Goal: Information Seeking & Learning: Find specific page/section

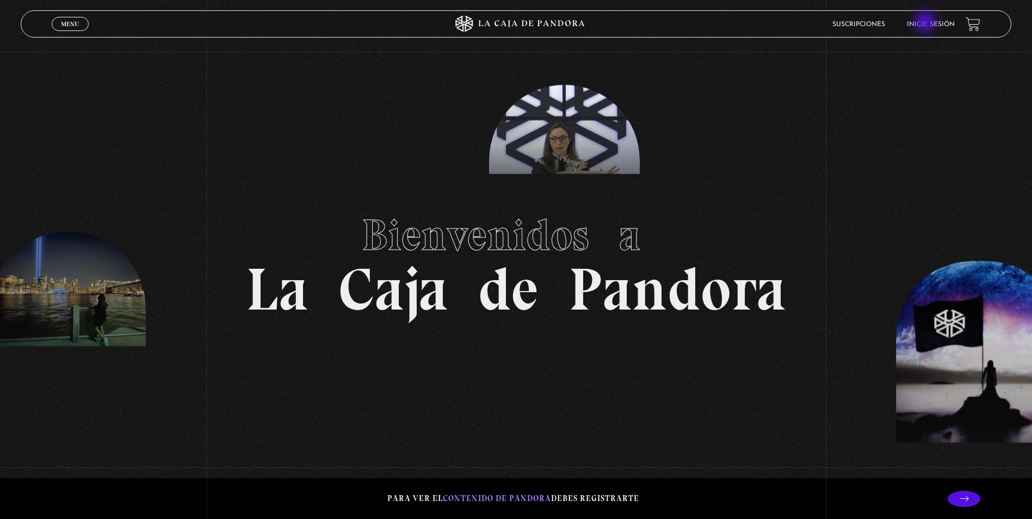
click at [926, 23] on link "Inicie sesión" at bounding box center [931, 24] width 48 height 7
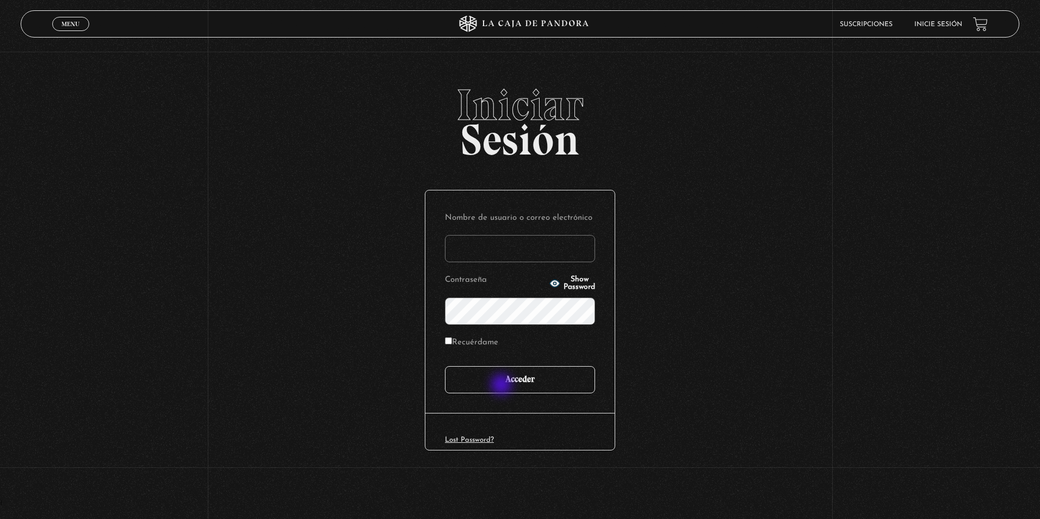
type input "sussa2227@gmail.com"
click at [502, 386] on input "Acceder" at bounding box center [520, 379] width 150 height 27
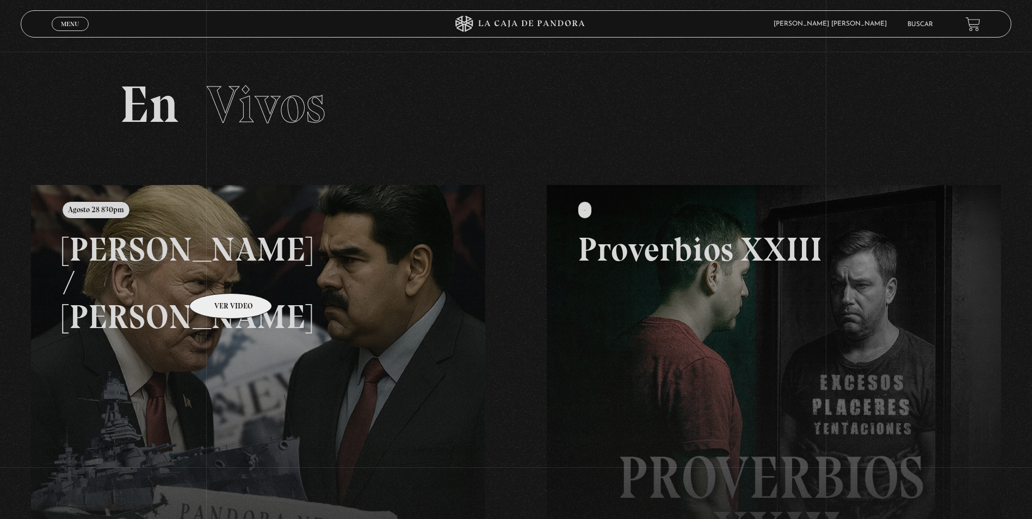
click at [216, 283] on link at bounding box center [547, 444] width 1032 height 519
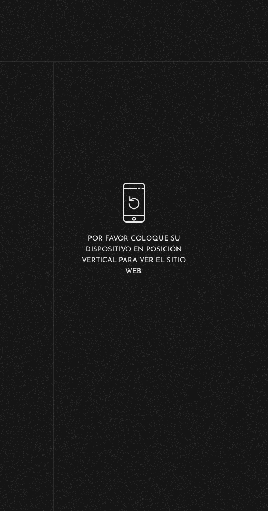
click at [0, 272] on html "ingresar al sitio Ver Video Más Información Solicitar Por favor coloque su disp…" at bounding box center [134, 230] width 268 height 460
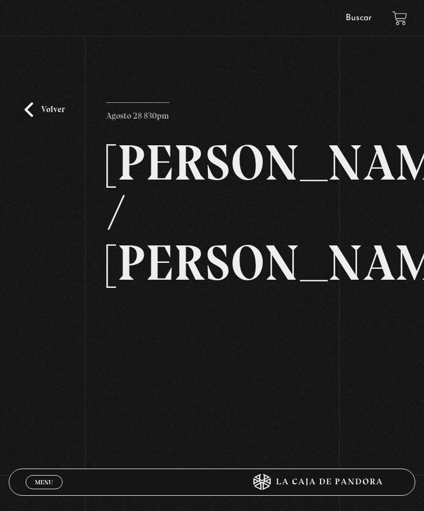
click at [192, 164] on h2 "[PERSON_NAME] / [PERSON_NAME]" at bounding box center [212, 213] width 212 height 150
click at [52, 107] on link "Volver" at bounding box center [44, 109] width 40 height 15
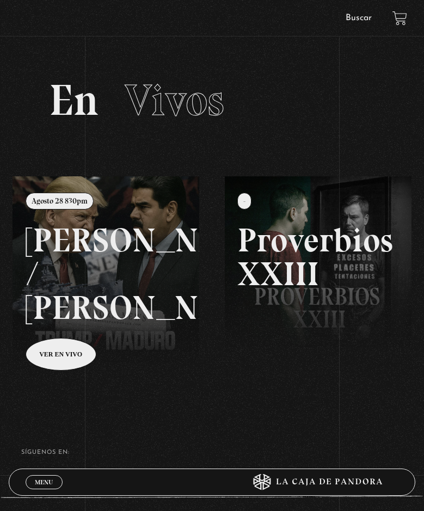
click at [54, 351] on link at bounding box center [225, 431] width 424 height 511
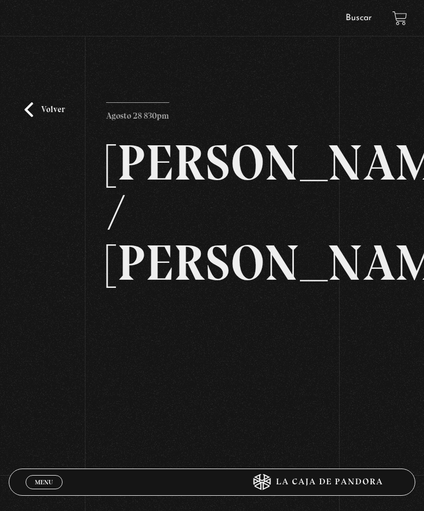
click at [52, 110] on link "Volver" at bounding box center [44, 109] width 40 height 15
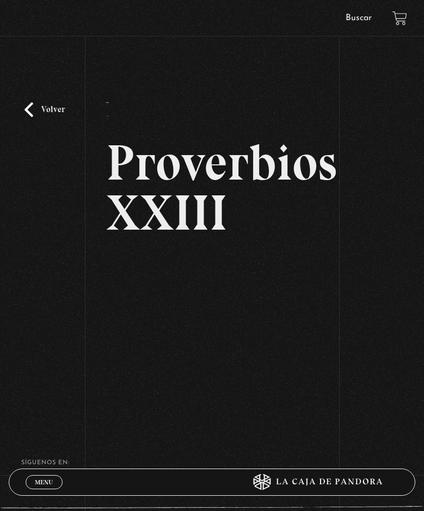
click at [36, 107] on link "Volver" at bounding box center [44, 109] width 40 height 15
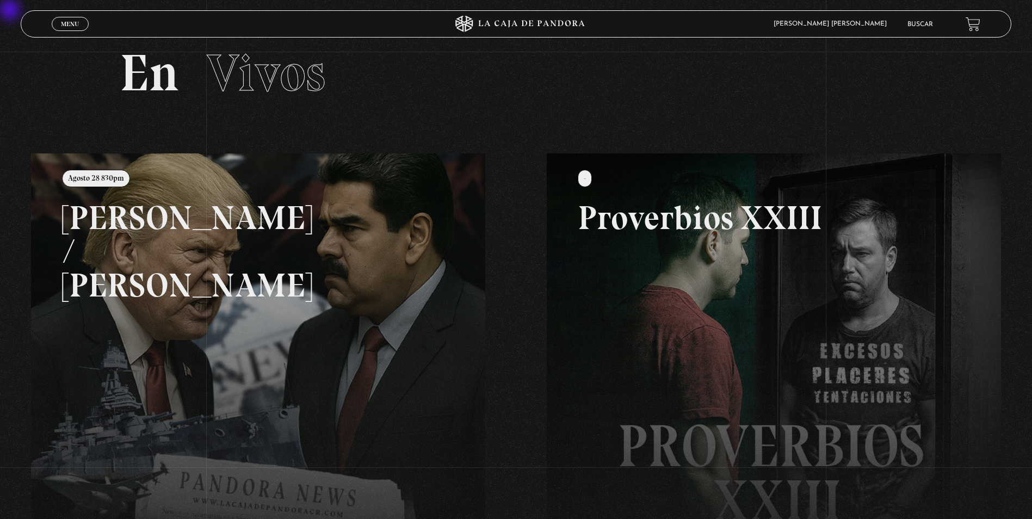
scroll to position [17, 0]
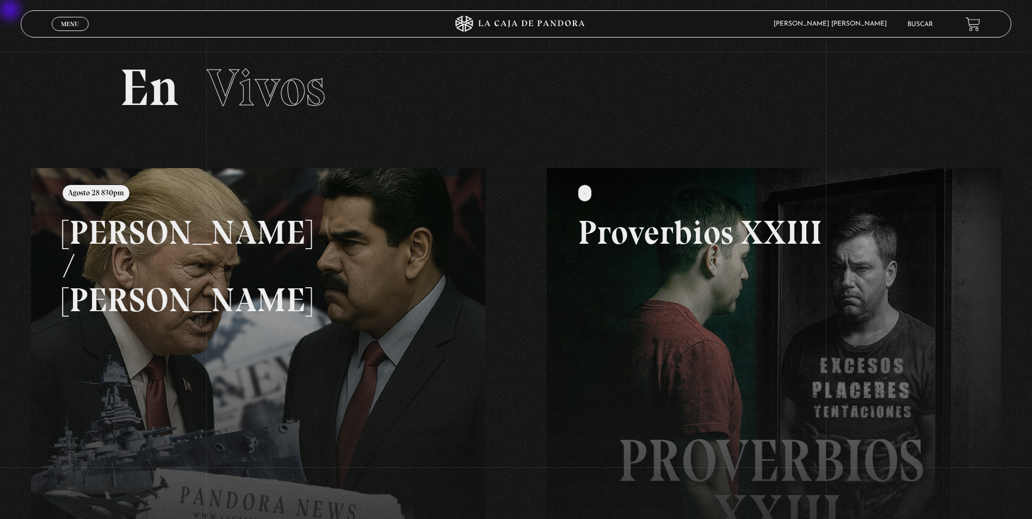
click at [82, 28] on link "Menu Cerrar" at bounding box center [70, 24] width 37 height 14
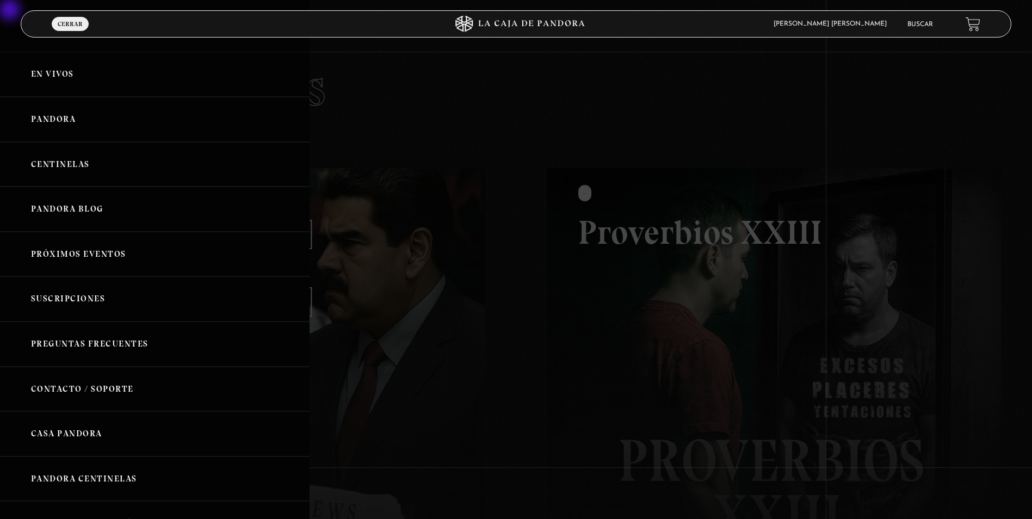
click at [54, 115] on link "Pandora" at bounding box center [154, 119] width 309 height 45
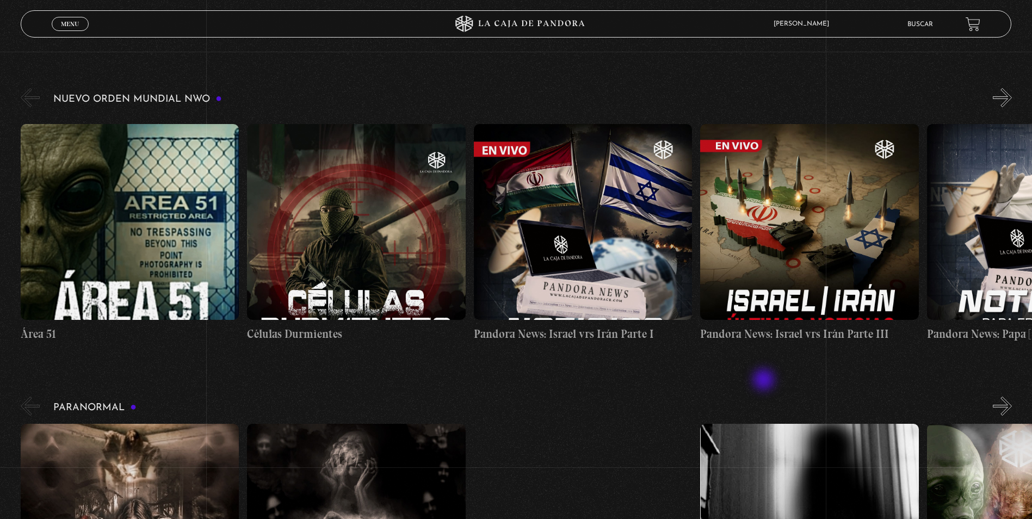
scroll to position [163, 0]
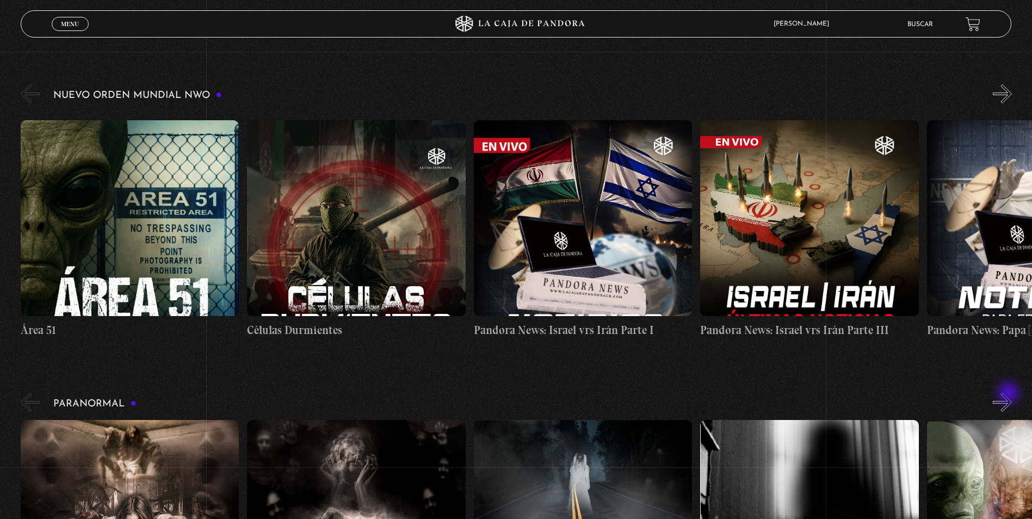
click at [1009, 394] on button "»" at bounding box center [1001, 402] width 19 height 19
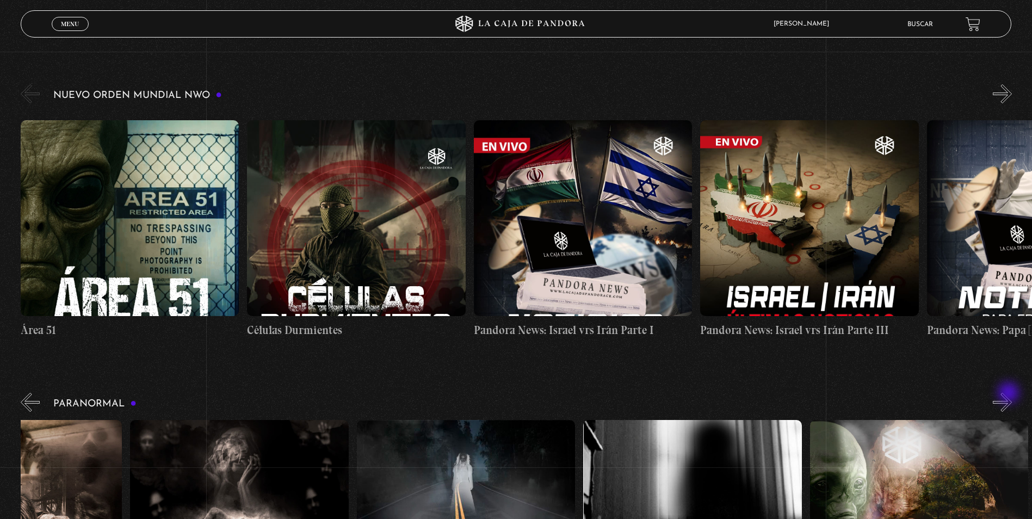
click at [1009, 394] on button "»" at bounding box center [1001, 402] width 19 height 19
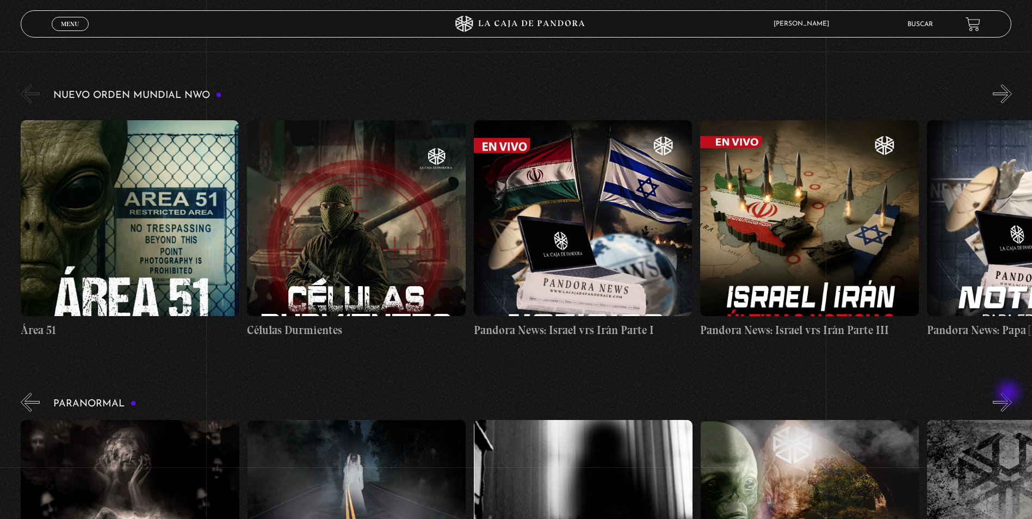
click at [1009, 394] on button "»" at bounding box center [1001, 402] width 19 height 19
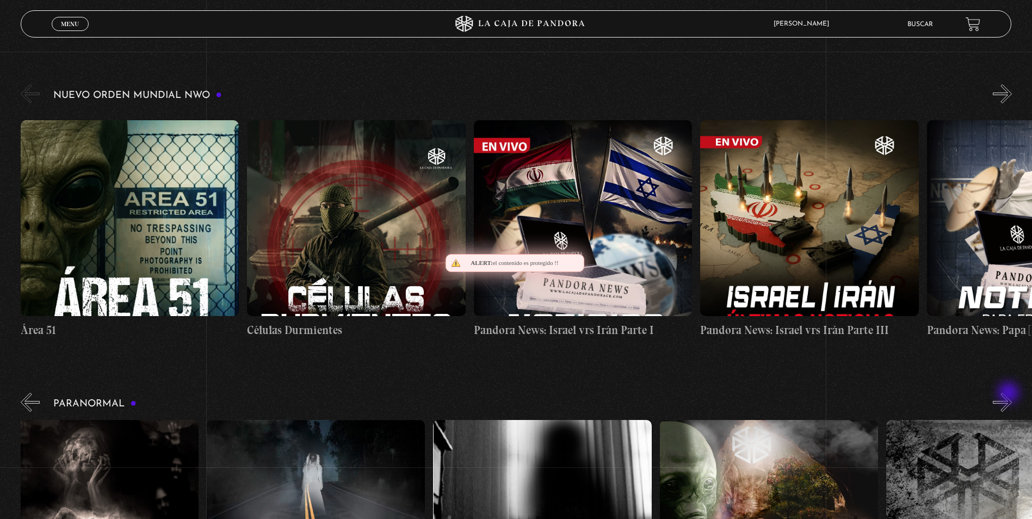
click at [1009, 394] on button "»" at bounding box center [1001, 402] width 19 height 19
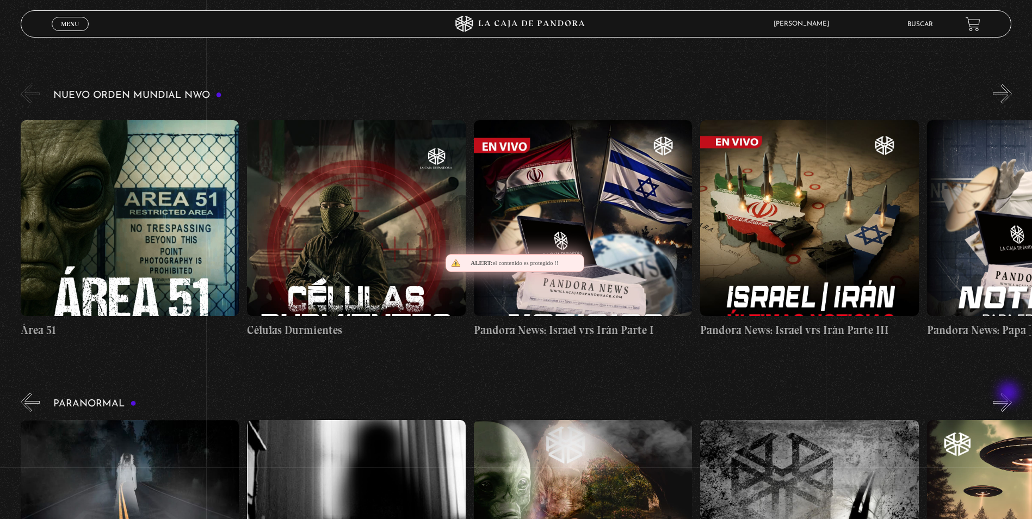
click at [1009, 394] on button "»" at bounding box center [1001, 402] width 19 height 19
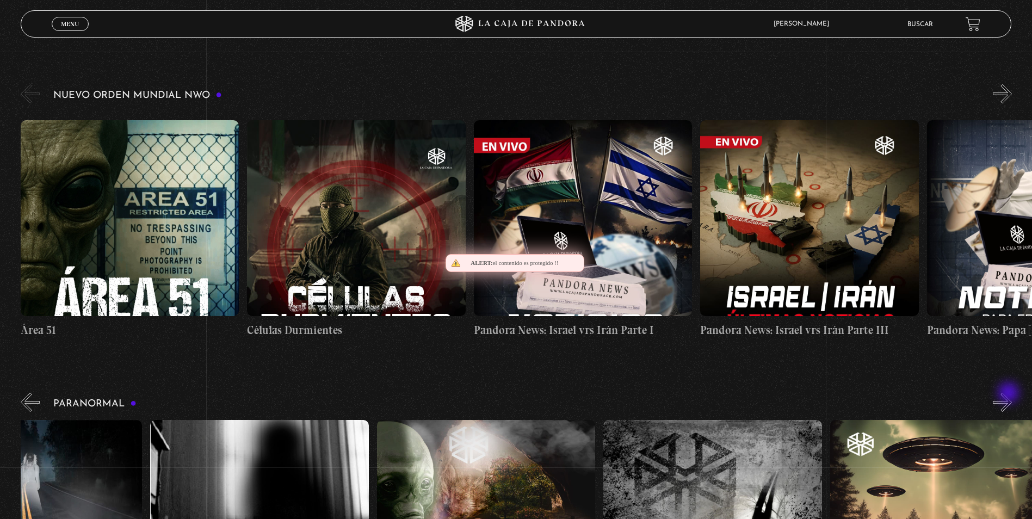
click at [1009, 394] on button "»" at bounding box center [1001, 402] width 19 height 19
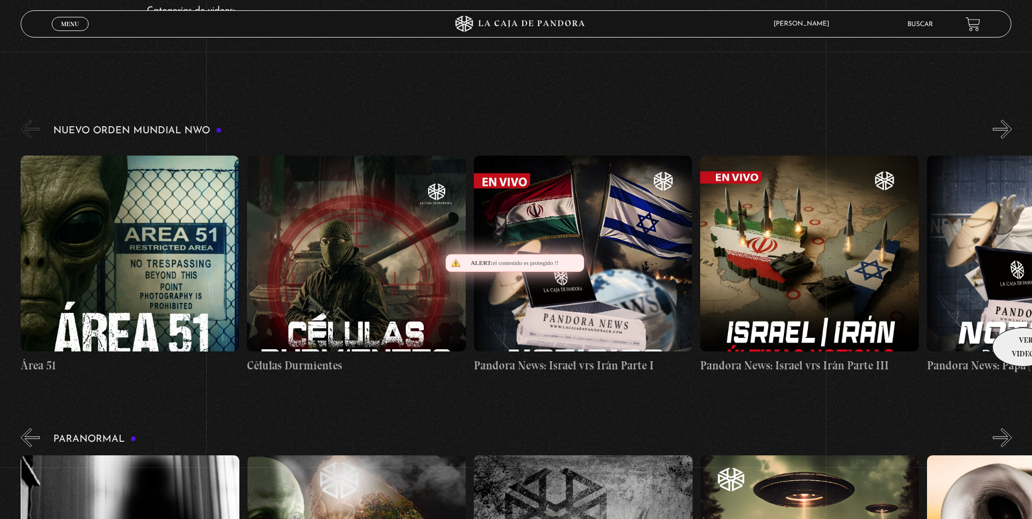
scroll to position [109, 0]
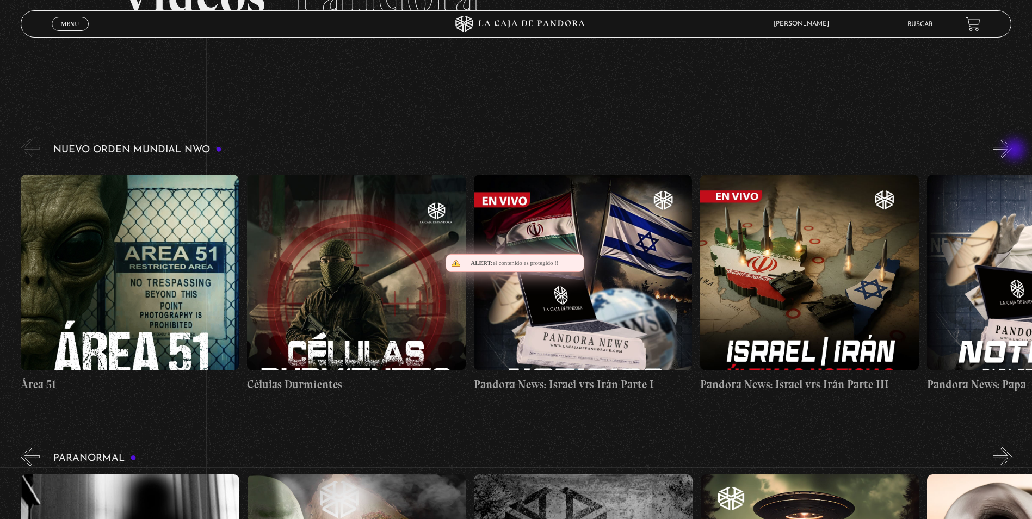
click at [1011, 151] on button "»" at bounding box center [1001, 148] width 19 height 19
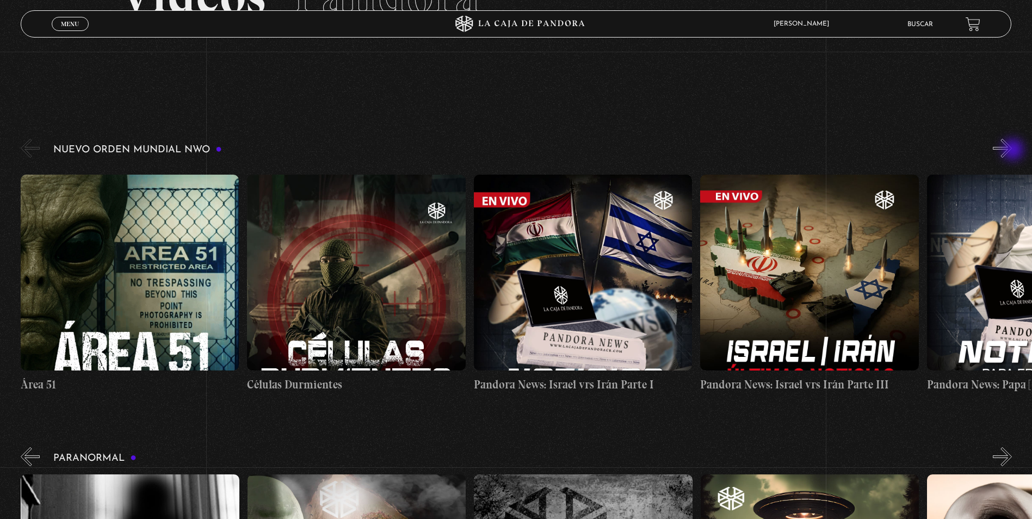
click at [1011, 151] on button "»" at bounding box center [1001, 148] width 19 height 19
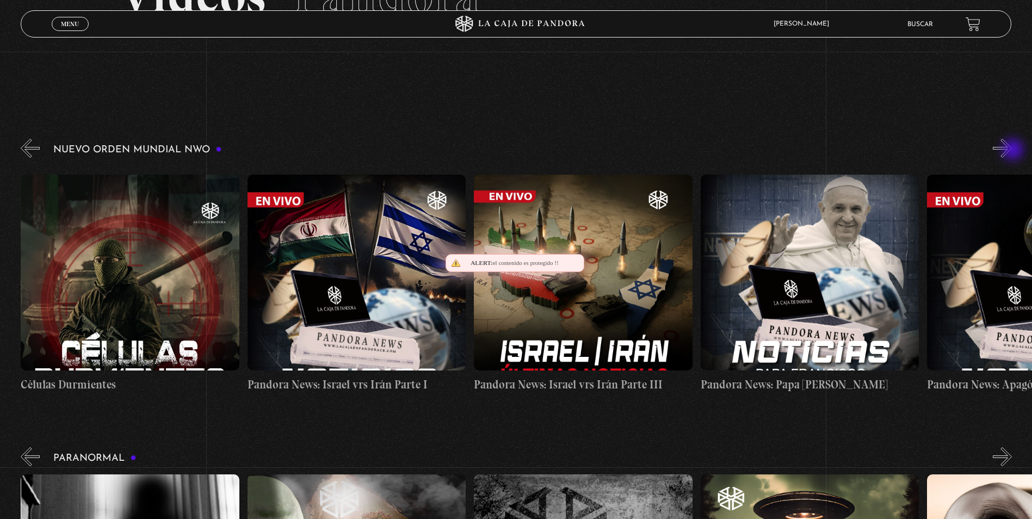
click at [1011, 151] on button "»" at bounding box center [1001, 148] width 19 height 19
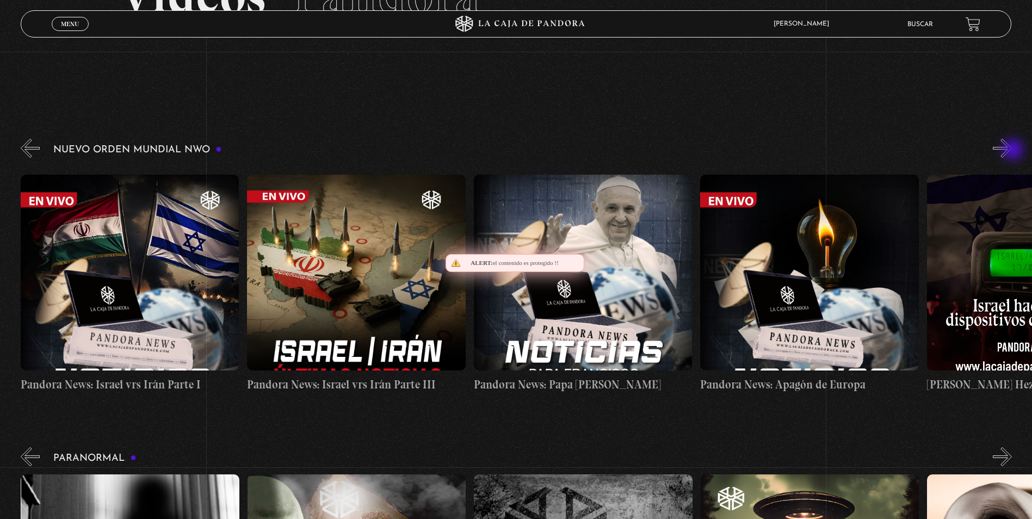
click at [1011, 151] on button "»" at bounding box center [1001, 148] width 19 height 19
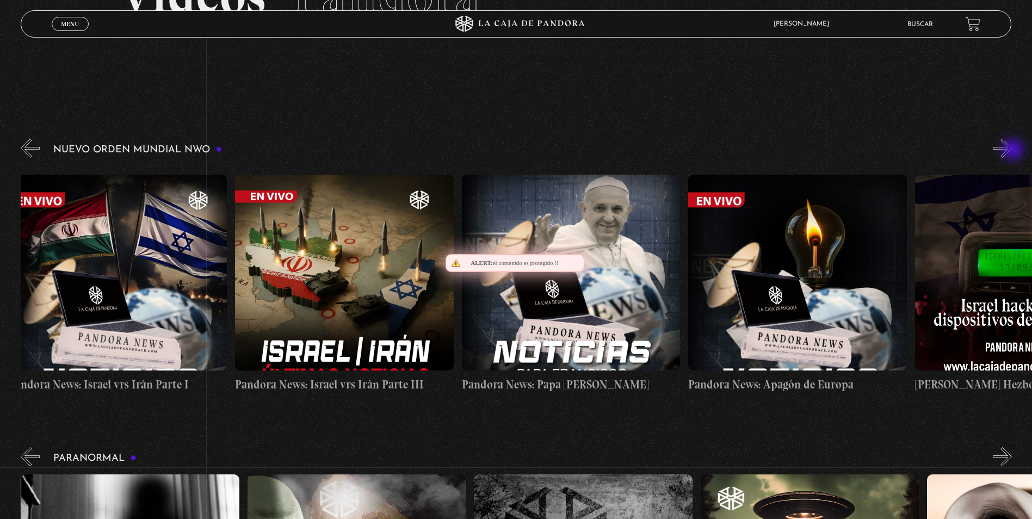
click at [1011, 151] on button "»" at bounding box center [1001, 148] width 19 height 19
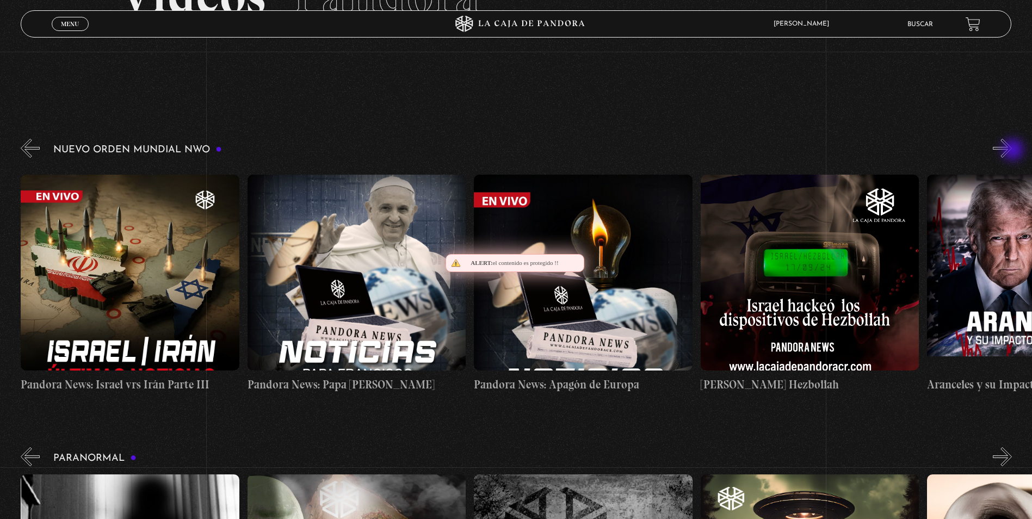
click at [1011, 151] on button "»" at bounding box center [1001, 148] width 19 height 19
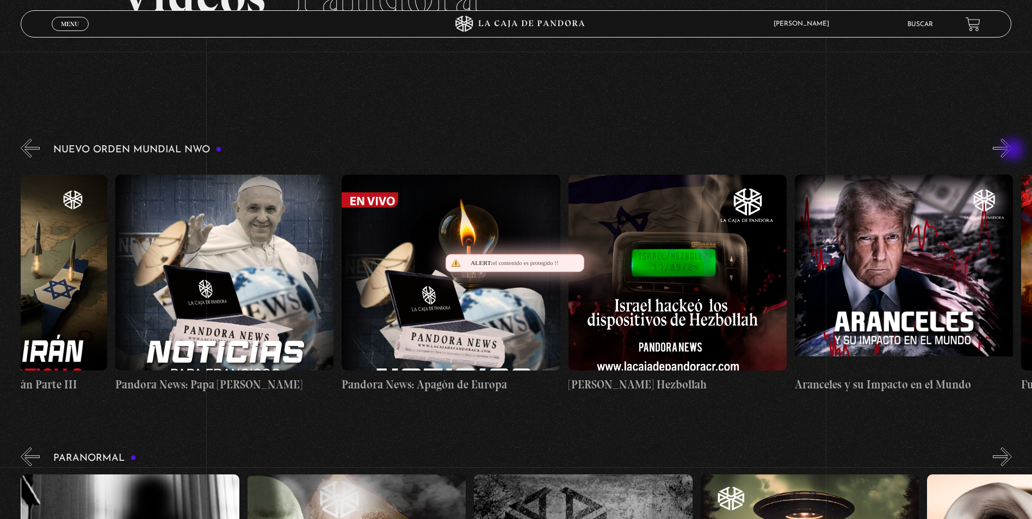
click at [1011, 151] on button "»" at bounding box center [1001, 148] width 19 height 19
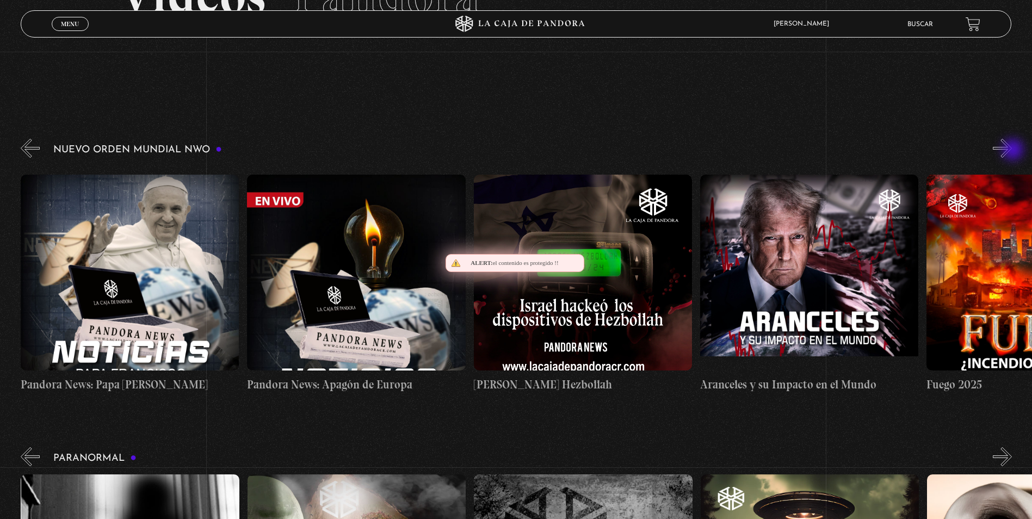
click at [1011, 151] on button "»" at bounding box center [1001, 148] width 19 height 19
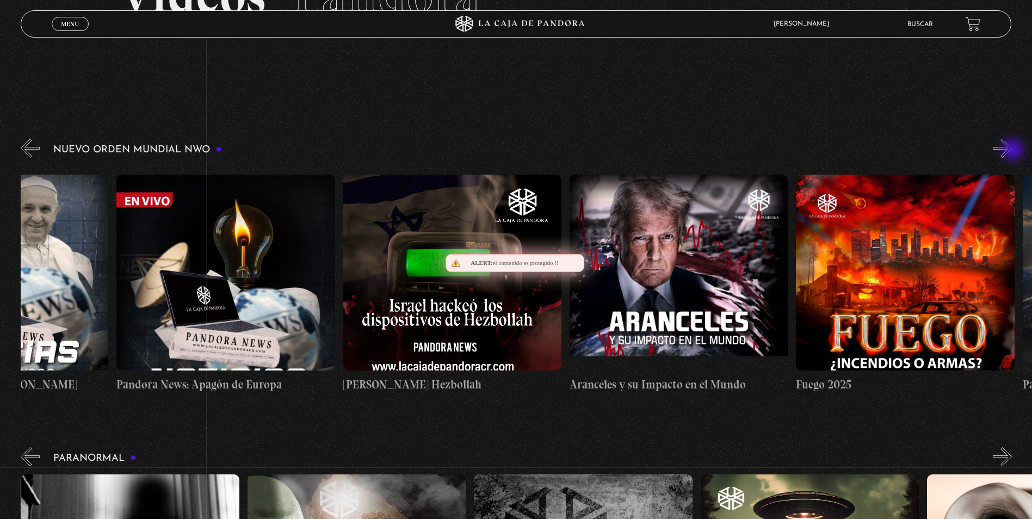
click at [1011, 151] on button "»" at bounding box center [1001, 148] width 19 height 19
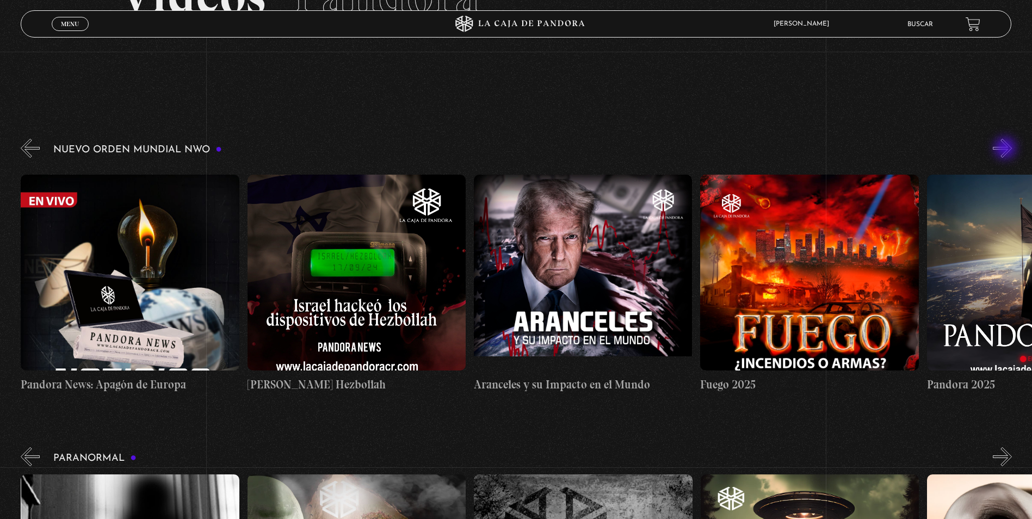
click at [1006, 149] on button "»" at bounding box center [1001, 148] width 19 height 19
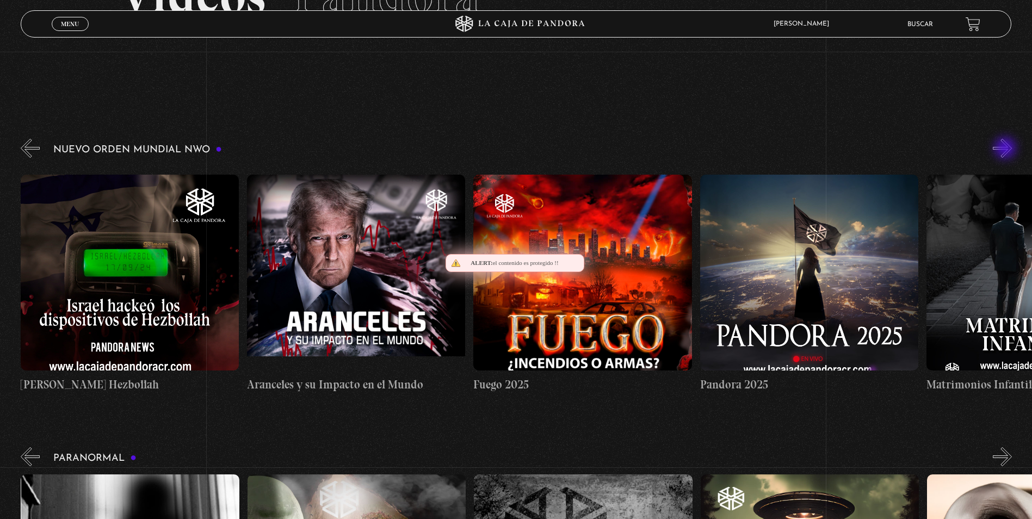
click at [1006, 149] on button "»" at bounding box center [1001, 148] width 19 height 19
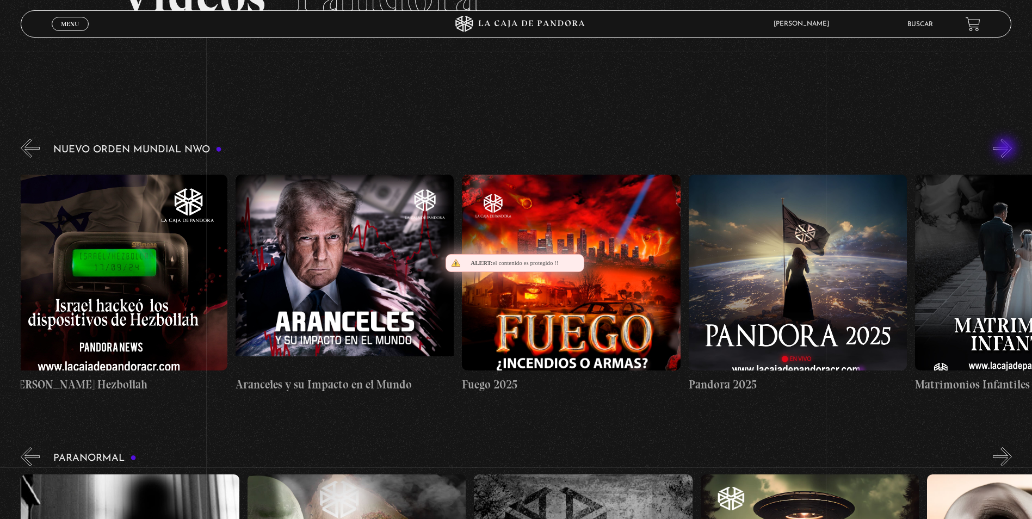
click at [1006, 149] on button "»" at bounding box center [1001, 148] width 19 height 19
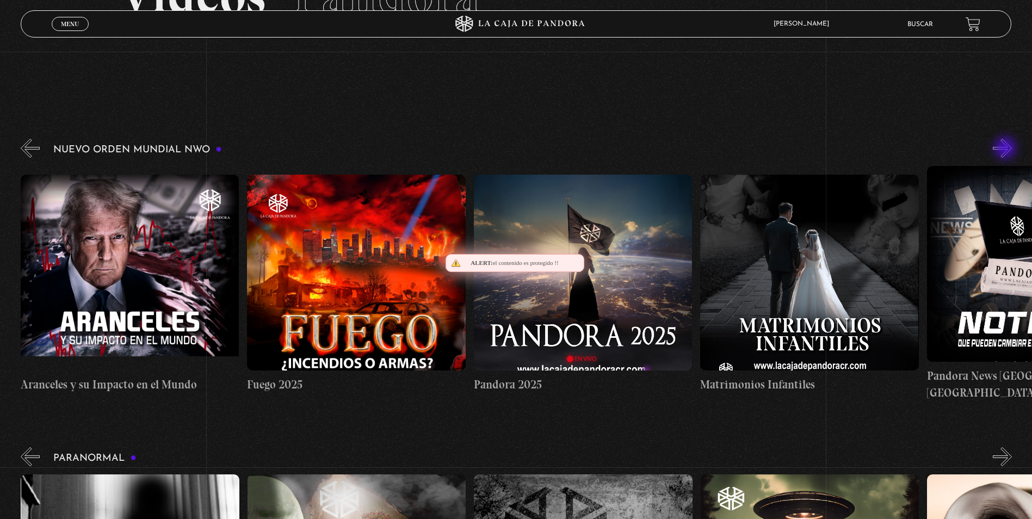
click at [1006, 149] on button "»" at bounding box center [1001, 148] width 19 height 19
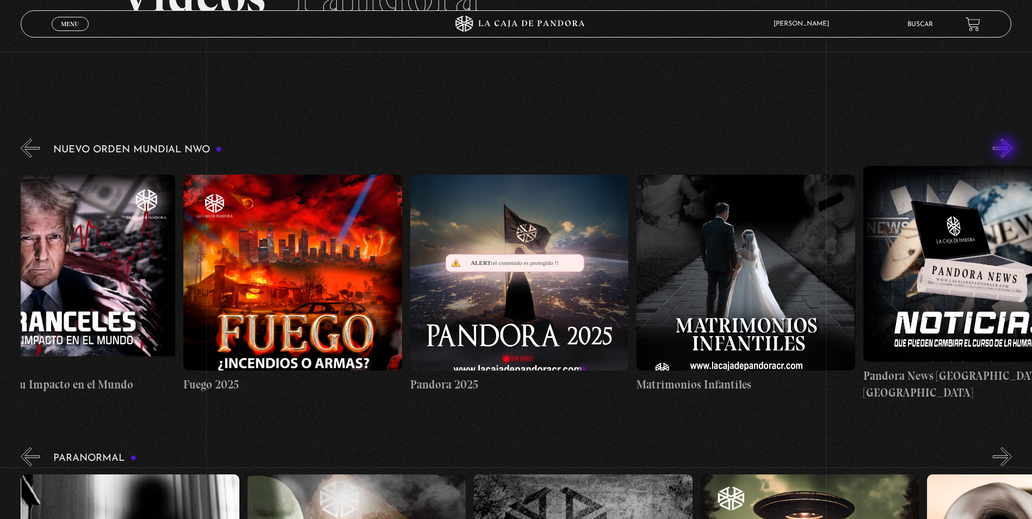
click at [1006, 149] on button "»" at bounding box center [1001, 148] width 19 height 19
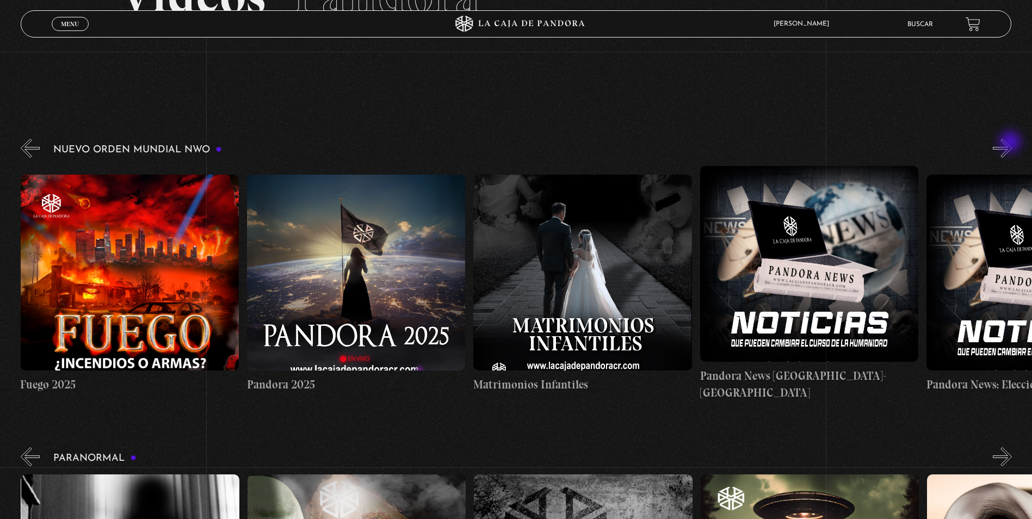
click at [1010, 145] on button "»" at bounding box center [1001, 148] width 19 height 19
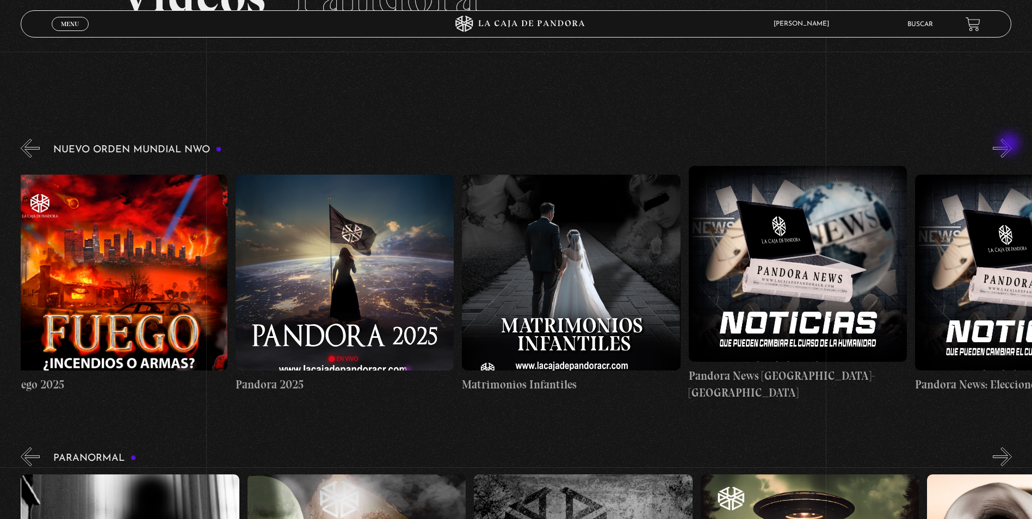
click at [1010, 145] on button "»" at bounding box center [1001, 148] width 19 height 19
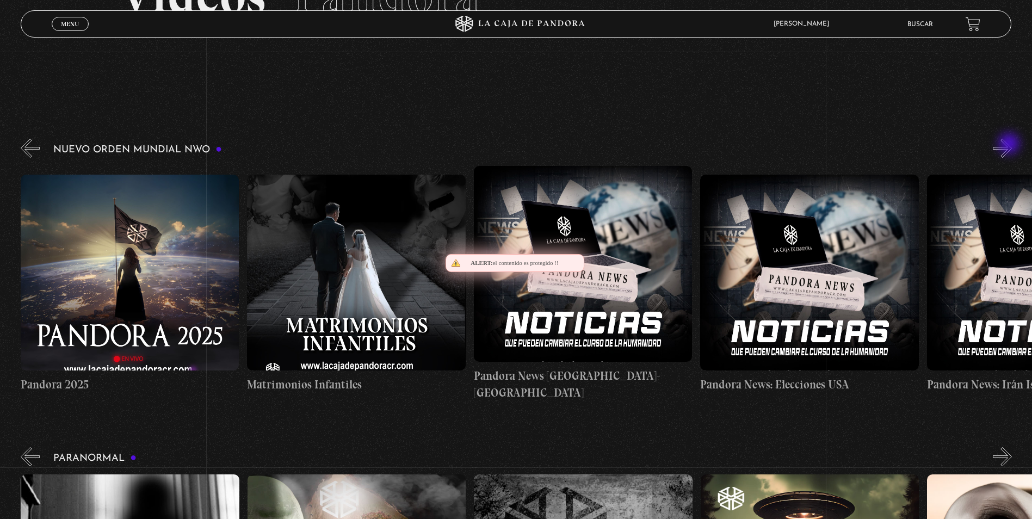
click at [1010, 145] on button "»" at bounding box center [1001, 148] width 19 height 19
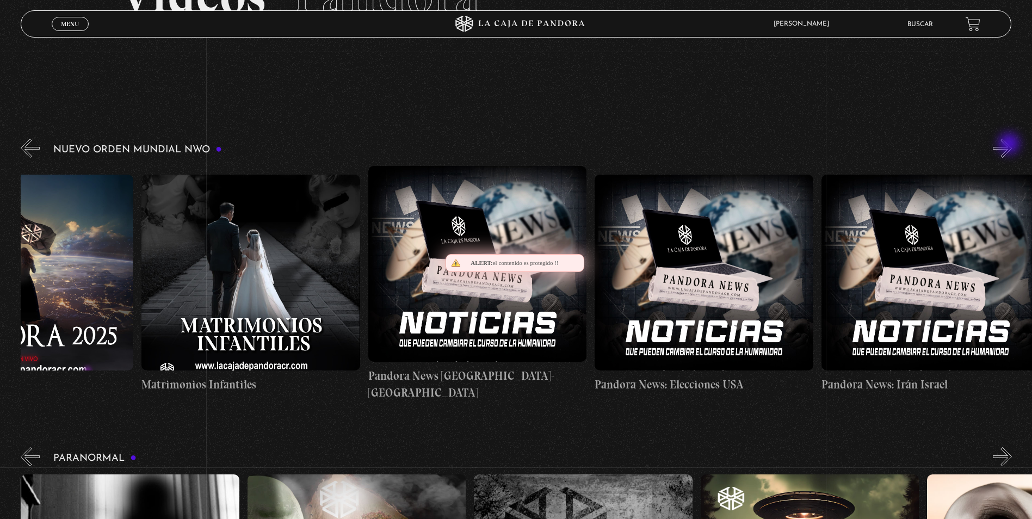
click at [1010, 145] on button "»" at bounding box center [1001, 148] width 19 height 19
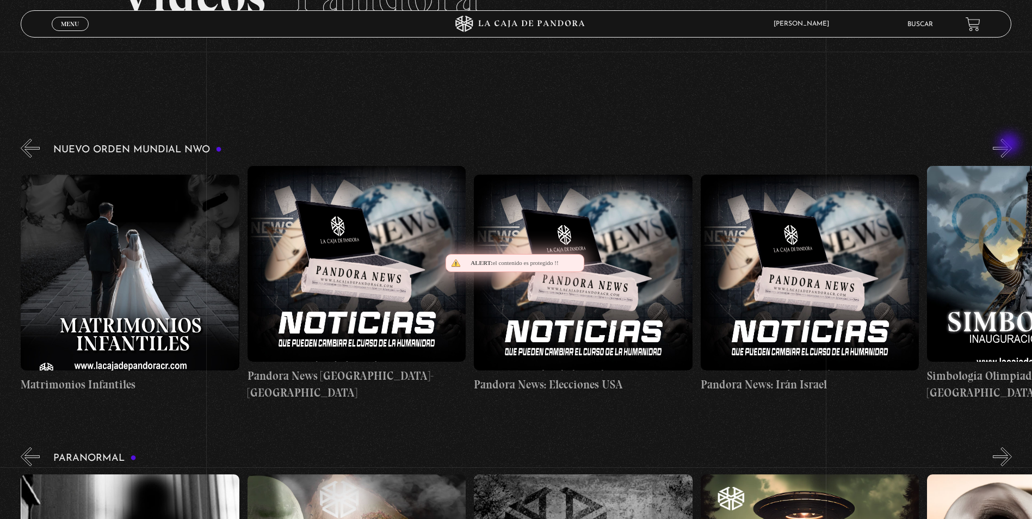
click at [1010, 145] on button "»" at bounding box center [1001, 148] width 19 height 19
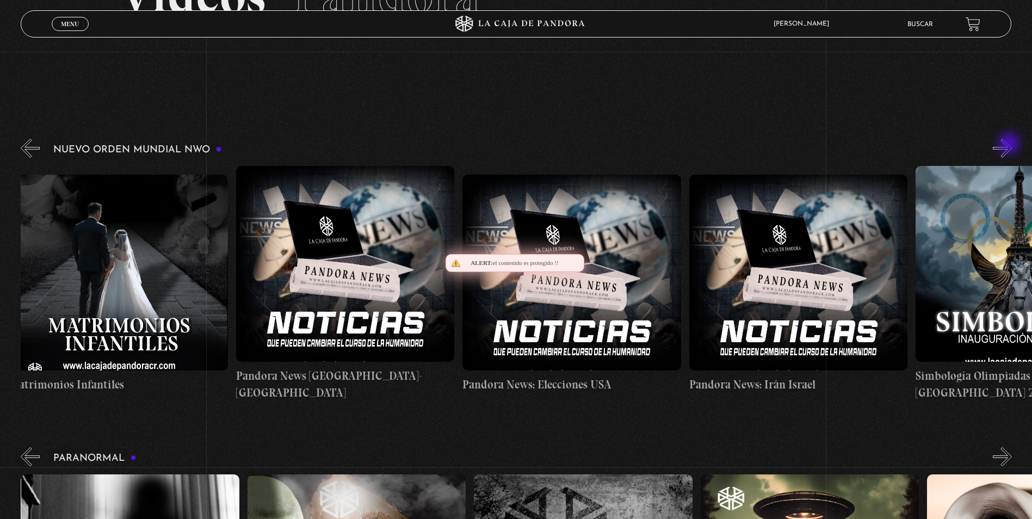
click at [1010, 145] on button "»" at bounding box center [1001, 148] width 19 height 19
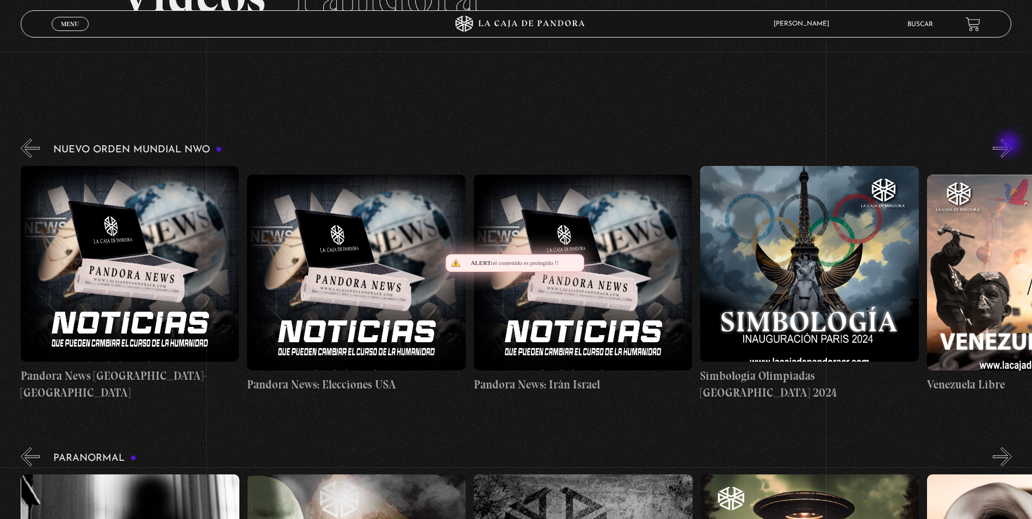
click at [1010, 145] on button "»" at bounding box center [1001, 148] width 19 height 19
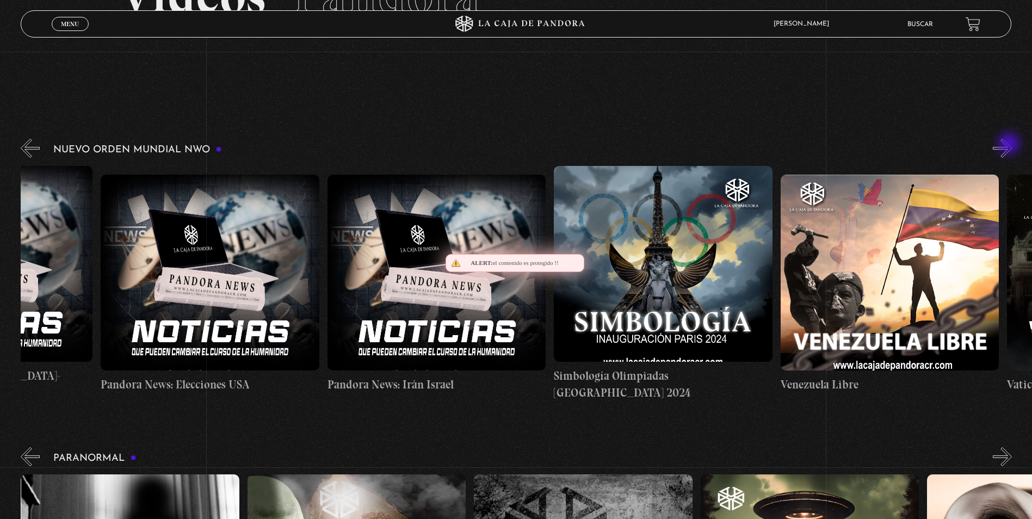
click at [1010, 145] on button "»" at bounding box center [1001, 148] width 19 height 19
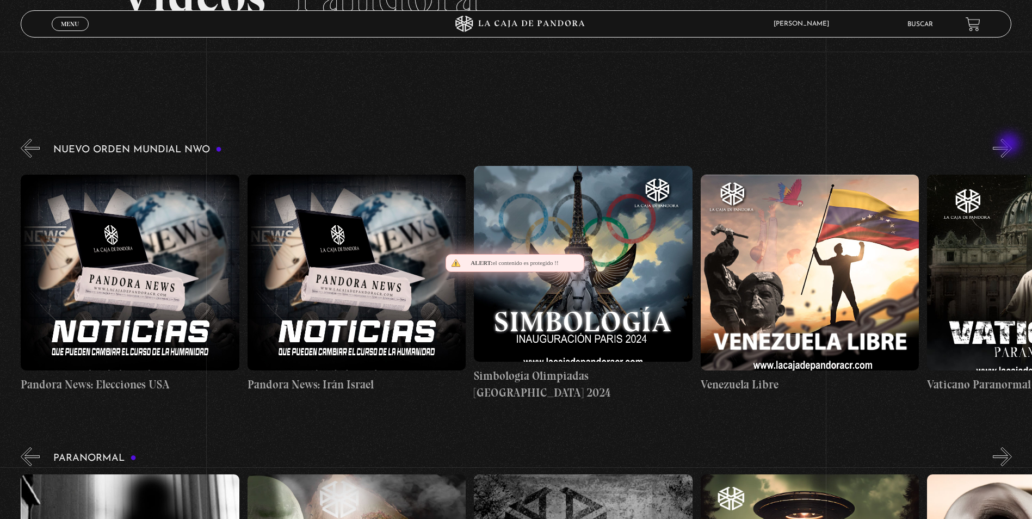
click at [1010, 145] on button "»" at bounding box center [1001, 148] width 19 height 19
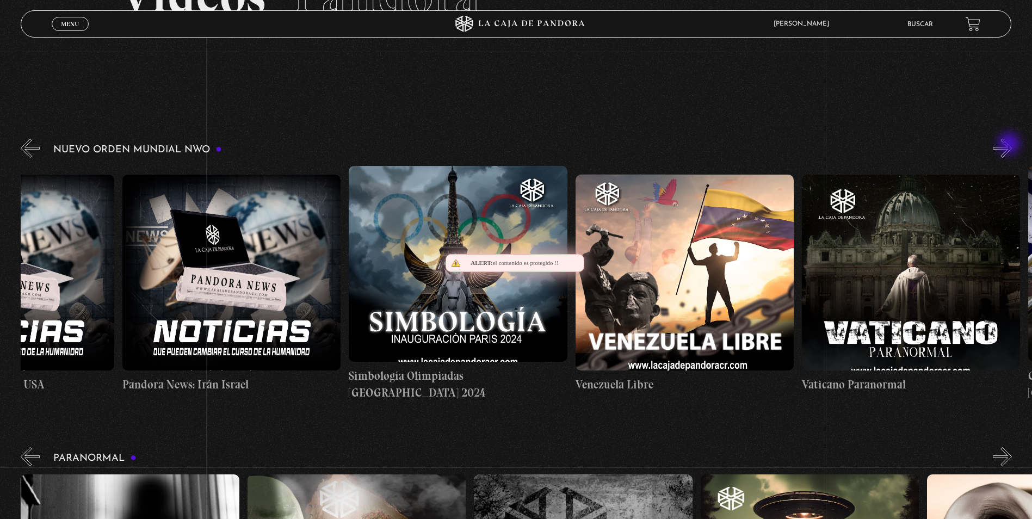
click at [1010, 145] on button "»" at bounding box center [1001, 148] width 19 height 19
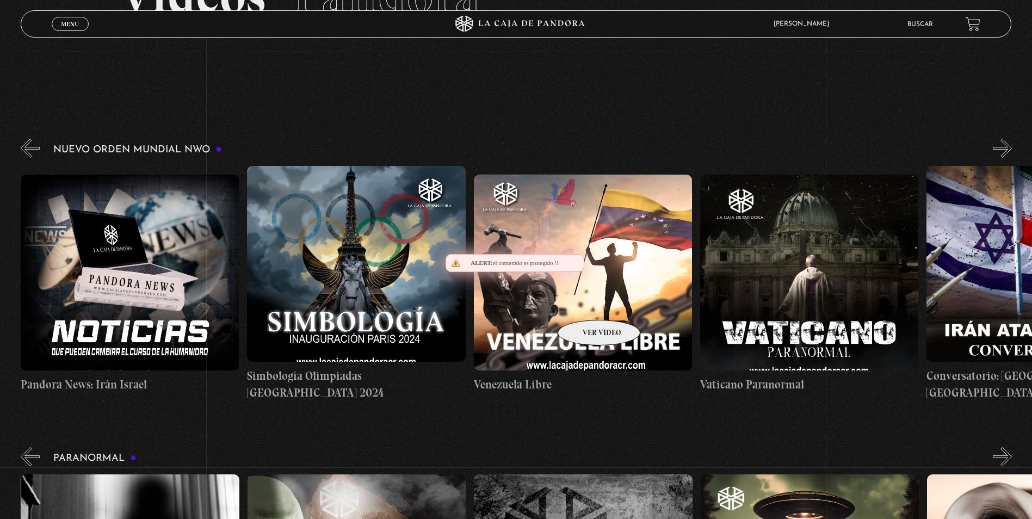
click at [585, 303] on figure at bounding box center [583, 273] width 218 height 196
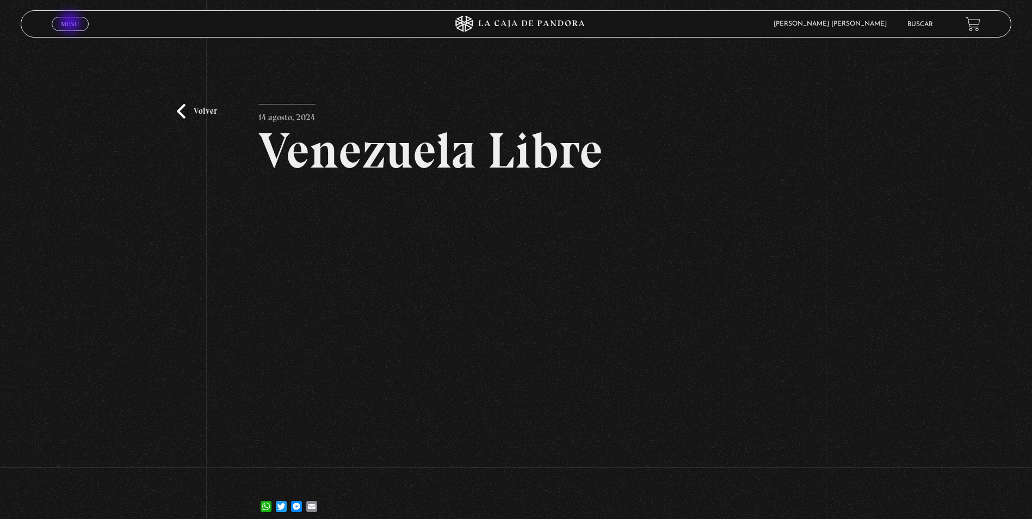
click at [71, 23] on span "Menu" at bounding box center [70, 24] width 18 height 7
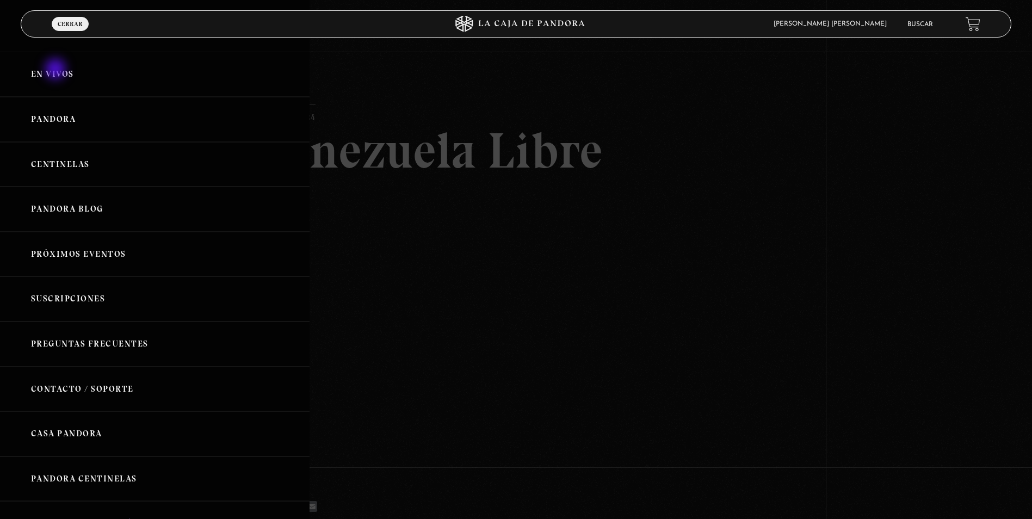
click at [57, 70] on link "En vivos" at bounding box center [154, 74] width 309 height 45
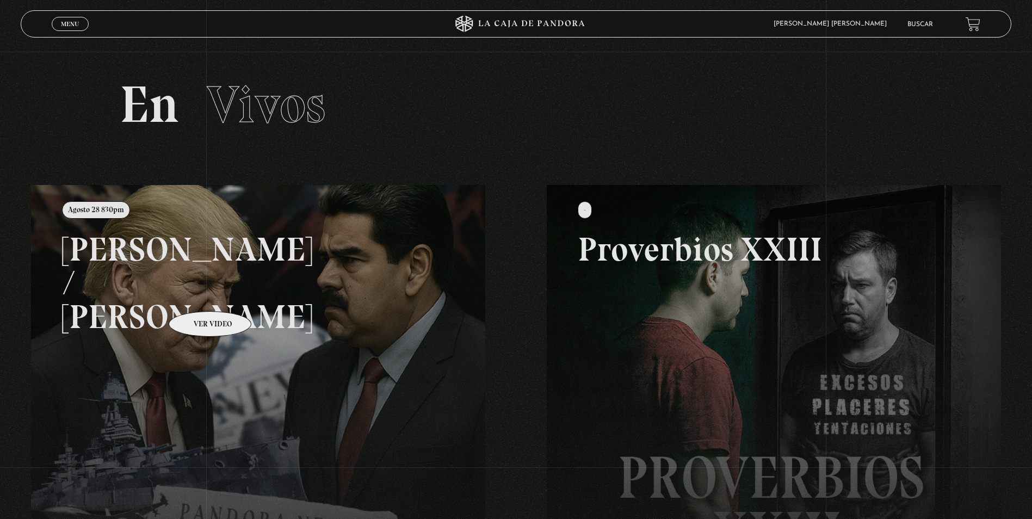
click at [193, 295] on link at bounding box center [547, 444] width 1032 height 519
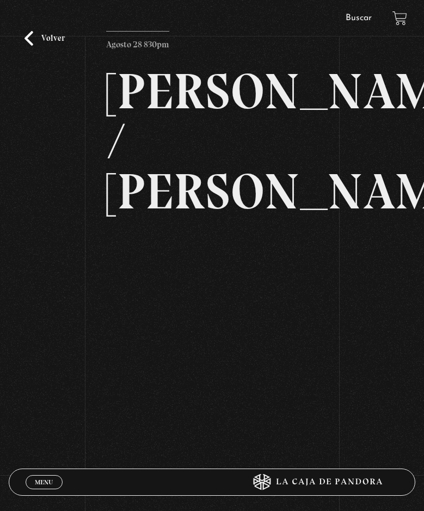
scroll to position [34, 0]
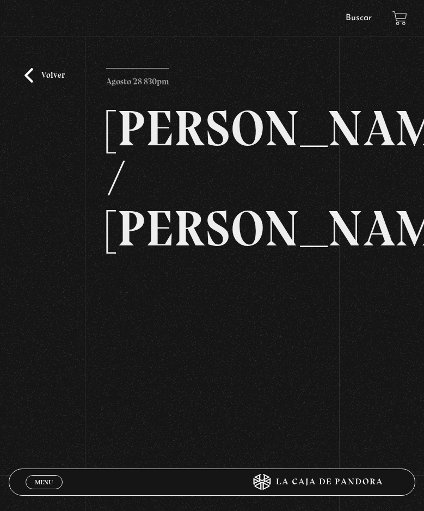
click at [52, 79] on link "Volver" at bounding box center [44, 75] width 40 height 15
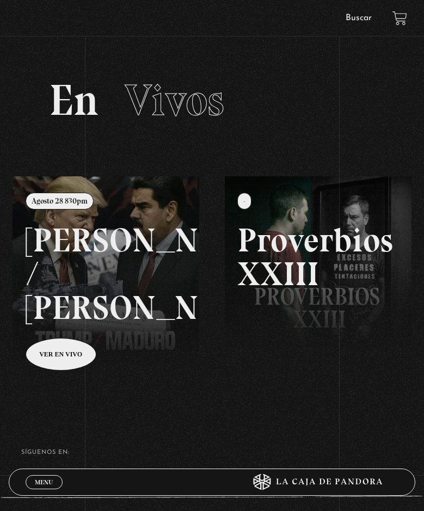
click at [359, 15] on link "Buscar" at bounding box center [358, 18] width 26 height 9
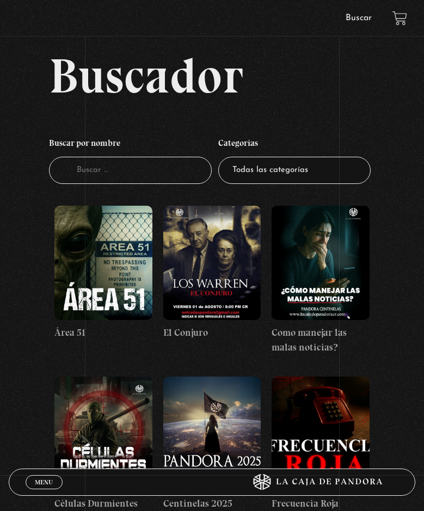
click at [82, 167] on input "Buscador" at bounding box center [130, 171] width 163 height 28
type input "muro"
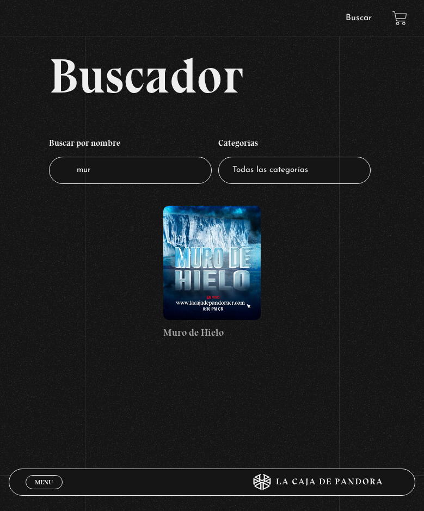
click at [224, 259] on figure at bounding box center [211, 263] width 97 height 114
